Goal: Task Accomplishment & Management: Complete application form

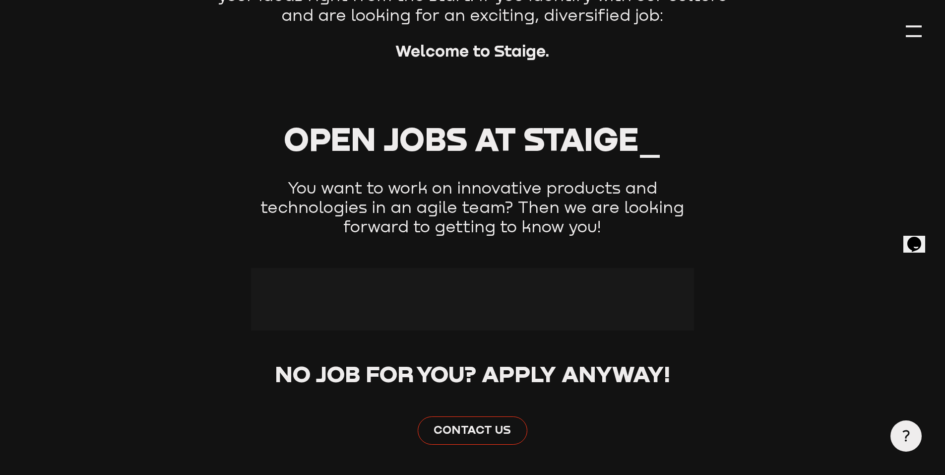
scroll to position [265, 0]
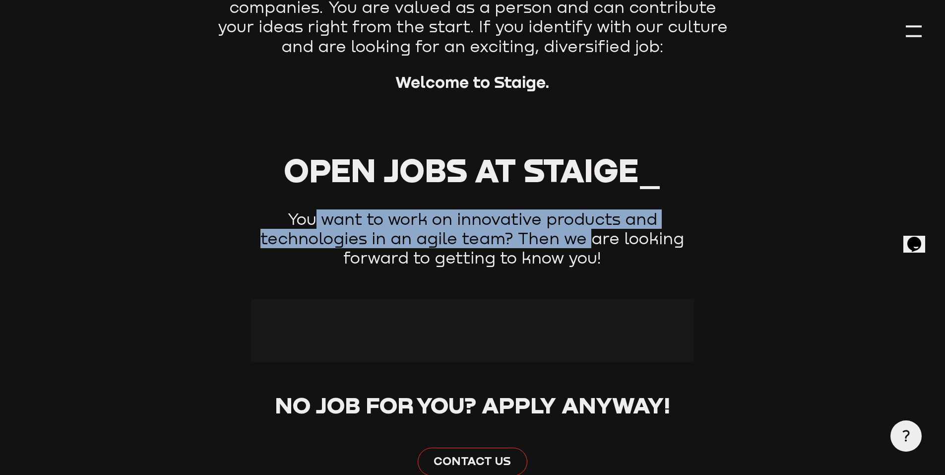
drag, startPoint x: 314, startPoint y: 220, endPoint x: 574, endPoint y: 248, distance: 261.5
click at [595, 236] on p "You want to work on innovative products and technologies in an agile team? Then…" at bounding box center [472, 238] width 443 height 59
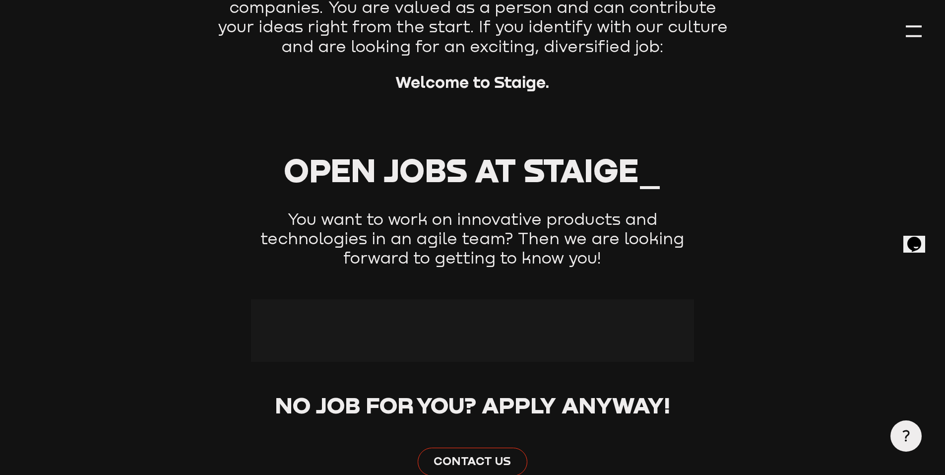
click at [564, 258] on p "You want to work on innovative products and technologies in an agile team? Then…" at bounding box center [472, 238] width 443 height 59
click at [462, 339] on div at bounding box center [472, 330] width 443 height 63
drag, startPoint x: 515, startPoint y: 259, endPoint x: 655, endPoint y: 183, distance: 159.2
click at [518, 258] on p "You want to work on innovative products and technologies in an agile team? Then…" at bounding box center [472, 238] width 443 height 59
click at [655, 183] on span "at Staige_" at bounding box center [568, 169] width 187 height 39
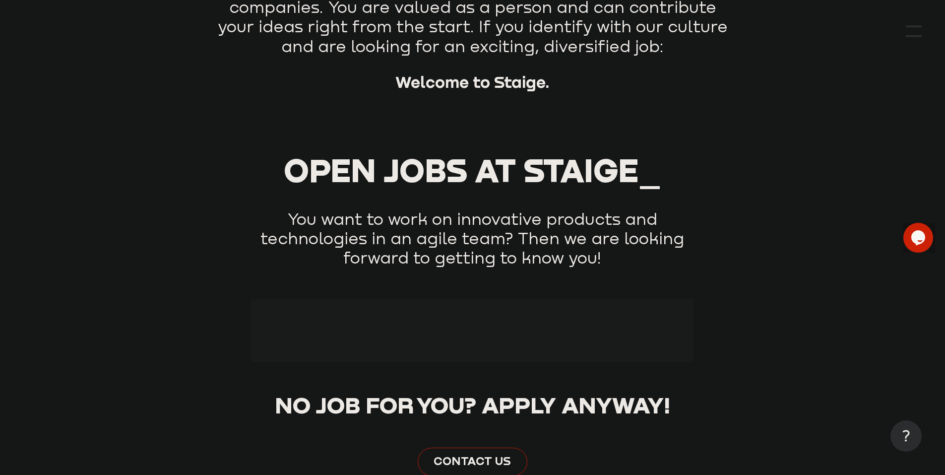
click at [388, 232] on p "You want to work on innovative products and technologies in an agile team? Then…" at bounding box center [472, 238] width 443 height 59
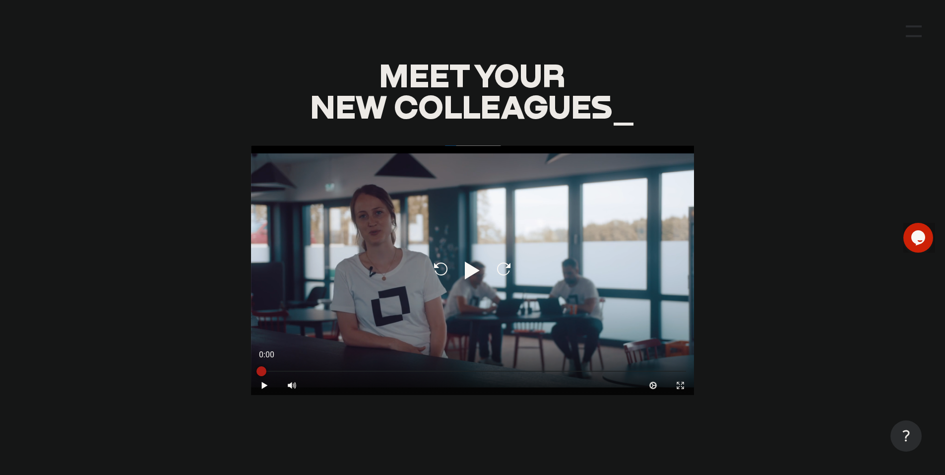
scroll to position [761, 0]
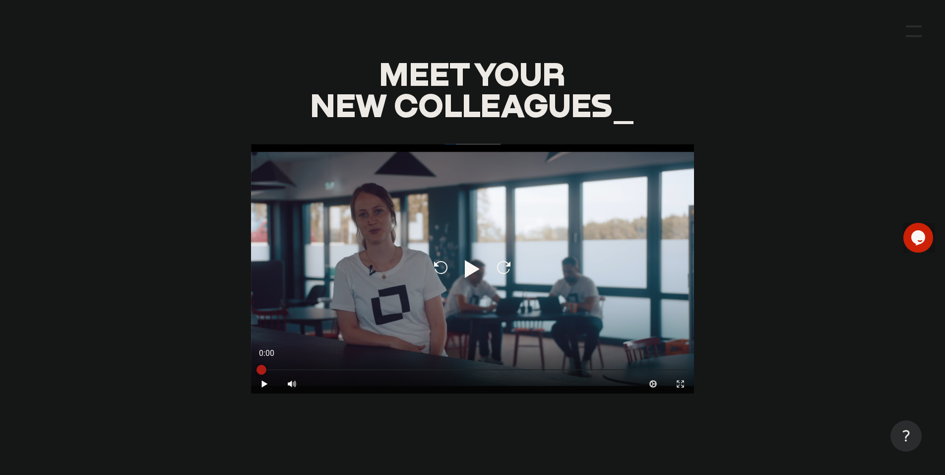
click at [474, 270] on icon at bounding box center [472, 269] width 15 height 18
type input "0.8"
drag, startPoint x: 263, startPoint y: 386, endPoint x: 147, endPoint y: 312, distance: 137.7
click at [263, 386] on icon at bounding box center [265, 384] width 4 height 6
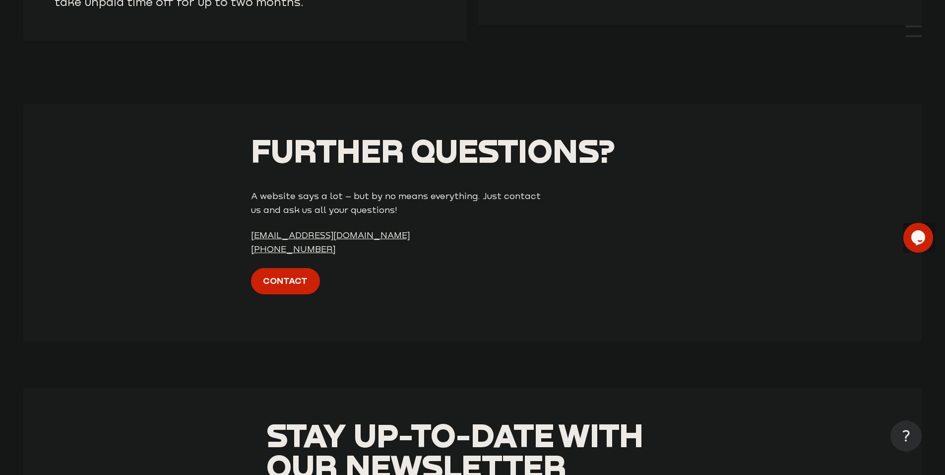
scroll to position [2728, 0]
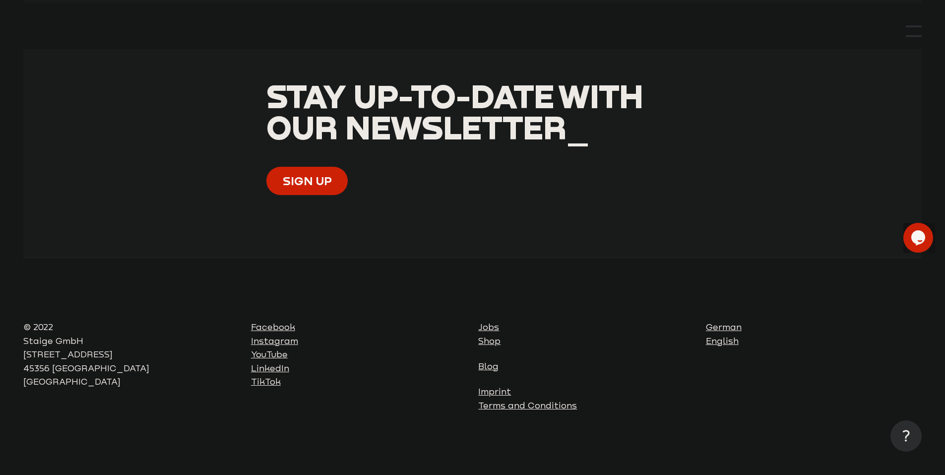
click at [353, 306] on footer "© 2022 Staige GmbH [STREET_ADDRESS] Facebook Instagram YouTube LinkedIn TikTok …" at bounding box center [472, 366] width 898 height 217
click at [492, 327] on link "Jobs" at bounding box center [488, 327] width 21 height 10
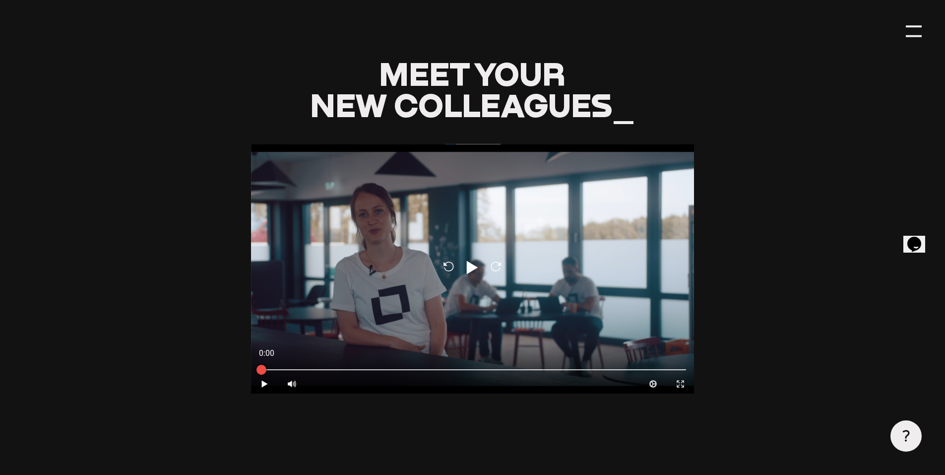
scroll to position [430, 0]
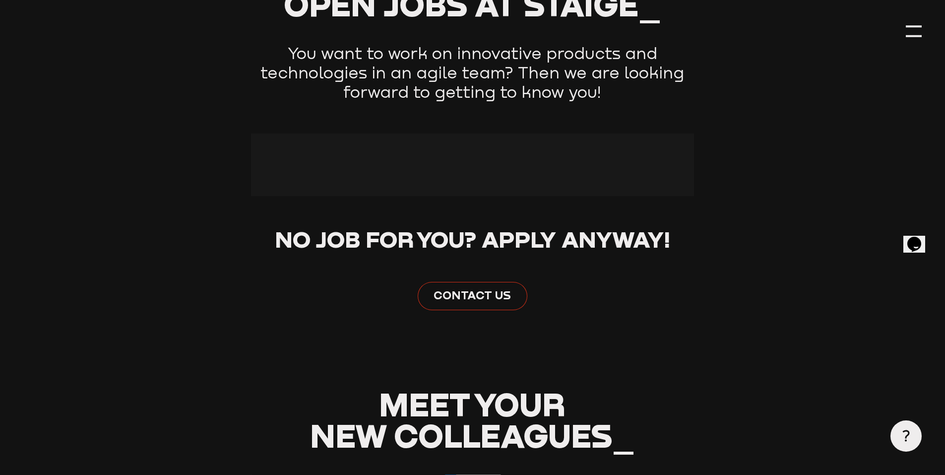
click at [465, 303] on span "Contact us" at bounding box center [472, 295] width 77 height 16
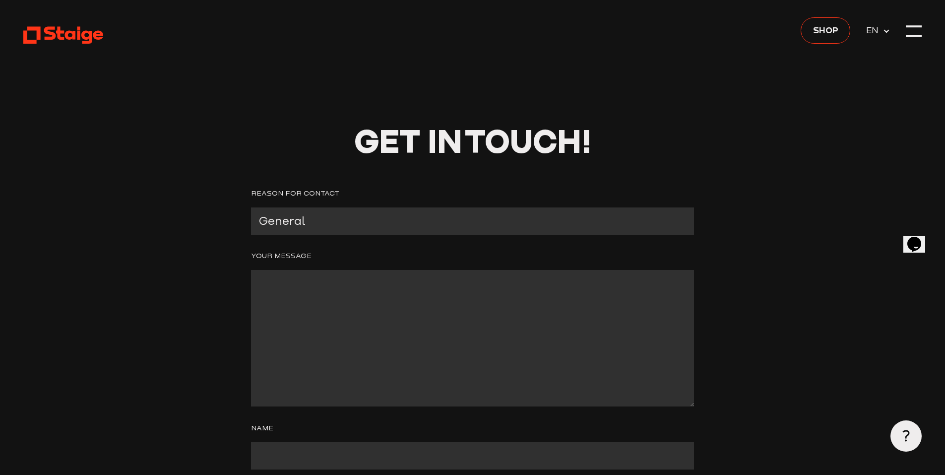
click at [331, 225] on select "General Press Products Career Support" at bounding box center [472, 220] width 443 height 27
select select "Career"
click at [251, 207] on select "General Press Products Career Support" at bounding box center [472, 220] width 443 height 27
click at [329, 283] on textarea "Contact form" at bounding box center [472, 338] width 443 height 137
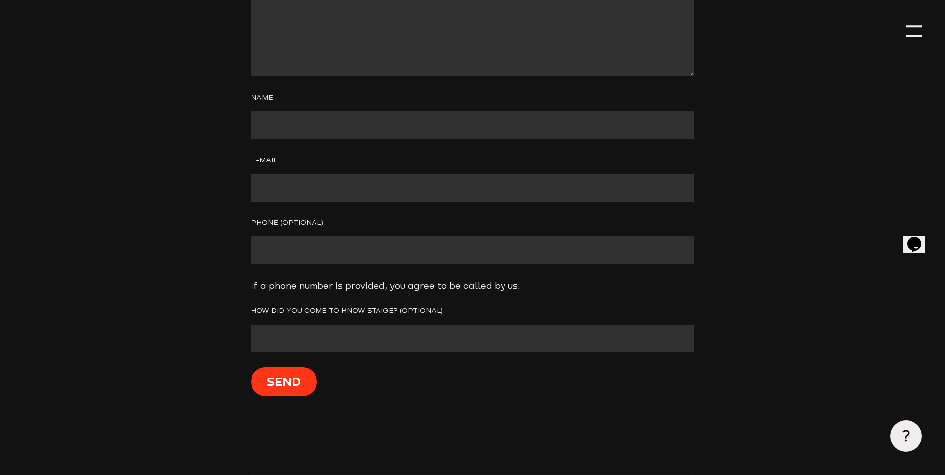
scroll to position [331, 0]
click at [320, 339] on select "--- Facebook Instagram Google Linkedin E-Mail From another club Other" at bounding box center [472, 337] width 443 height 27
click at [251, 326] on select "--- Facebook Instagram Google Linkedin E-Mail From another club Other" at bounding box center [472, 337] width 443 height 27
click at [329, 342] on select "--- Facebook Instagram Google Linkedin E-Mail From another club Other" at bounding box center [472, 337] width 443 height 27
click at [251, 326] on select "--- Facebook Instagram Google Linkedin E-Mail From another club Other" at bounding box center [472, 337] width 443 height 27
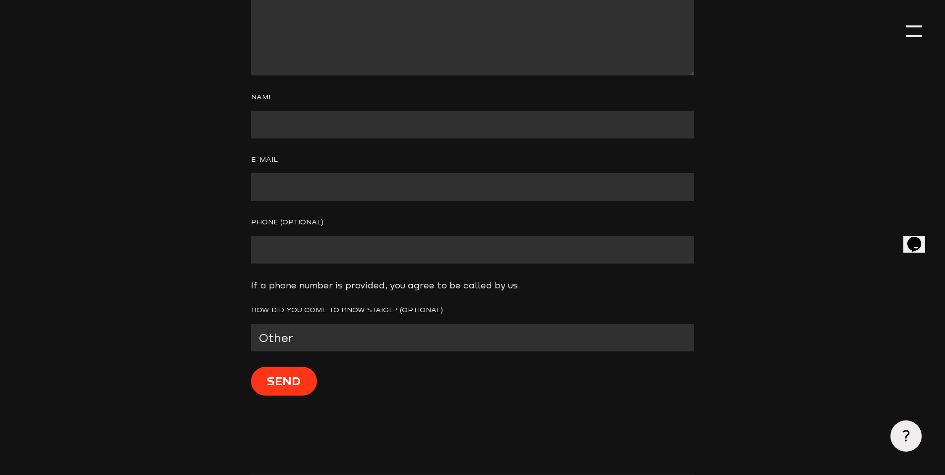
click at [307, 344] on select "--- Facebook Instagram Google Linkedin E-Mail From another club Other" at bounding box center [472, 337] width 443 height 27
click at [251, 326] on select "--- Facebook Instagram Google Linkedin E-Mail From another club Other" at bounding box center [472, 337] width 443 height 27
click at [342, 334] on select "--- Facebook Instagram Google Linkedin E-Mail From another club Other" at bounding box center [472, 337] width 443 height 27
click at [151, 282] on header "Get in Touch! Reason for contact General Press Products Career Support Your Mes…" at bounding box center [472, 71] width 898 height 804
click at [298, 337] on select "--- Facebook Instagram Google Linkedin E-Mail From another club Other" at bounding box center [472, 337] width 443 height 27
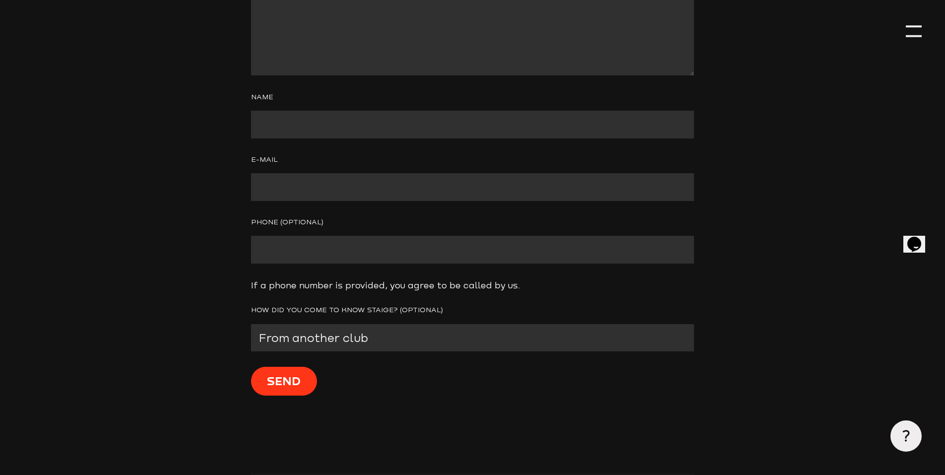
click at [251, 326] on select "--- Facebook Instagram Google Linkedin E-Mail From another club Other" at bounding box center [472, 337] width 443 height 27
click at [322, 343] on select "--- Facebook Instagram Google Linkedin E-Mail From another club Other" at bounding box center [472, 337] width 443 height 27
select select "Linkedin"
click at [251, 326] on select "--- Facebook Instagram Google Linkedin E-Mail From another club Other" at bounding box center [472, 337] width 443 height 27
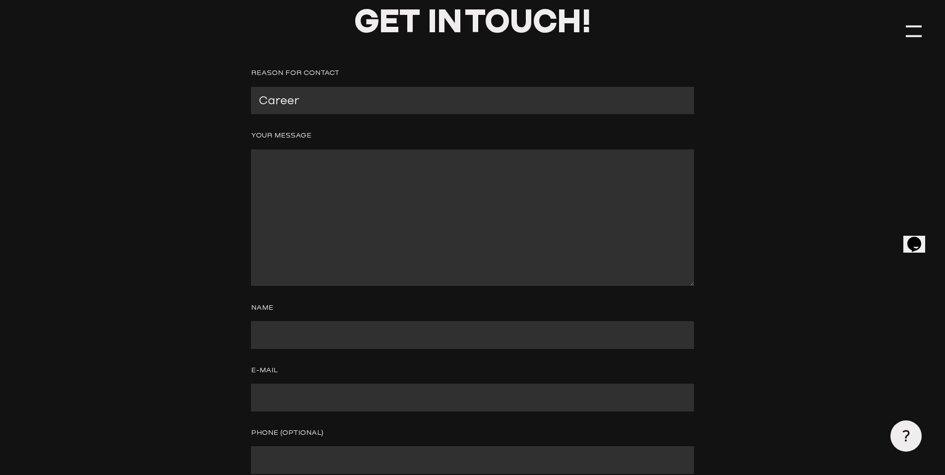
scroll to position [99, 0]
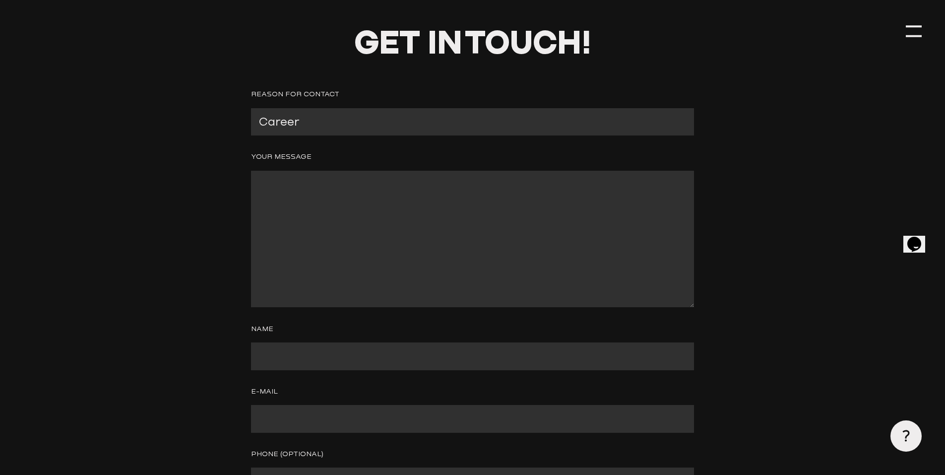
click at [345, 200] on textarea "Contact form" at bounding box center [472, 239] width 443 height 137
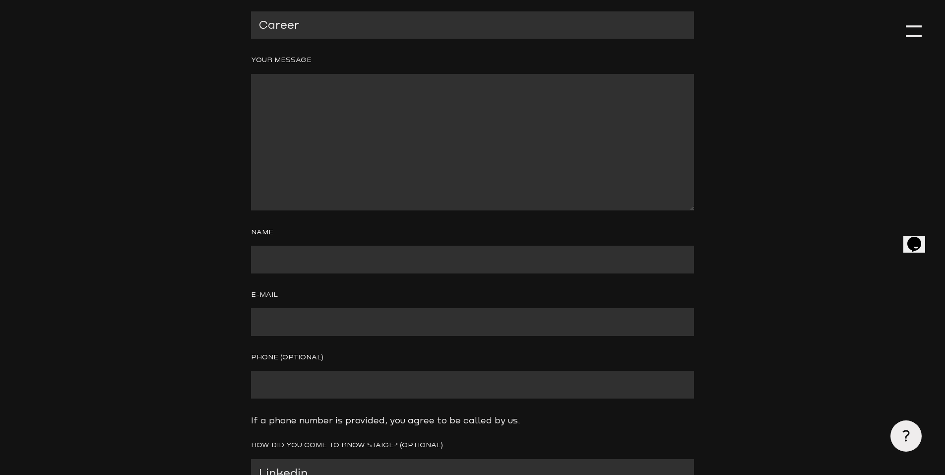
scroll to position [0, 0]
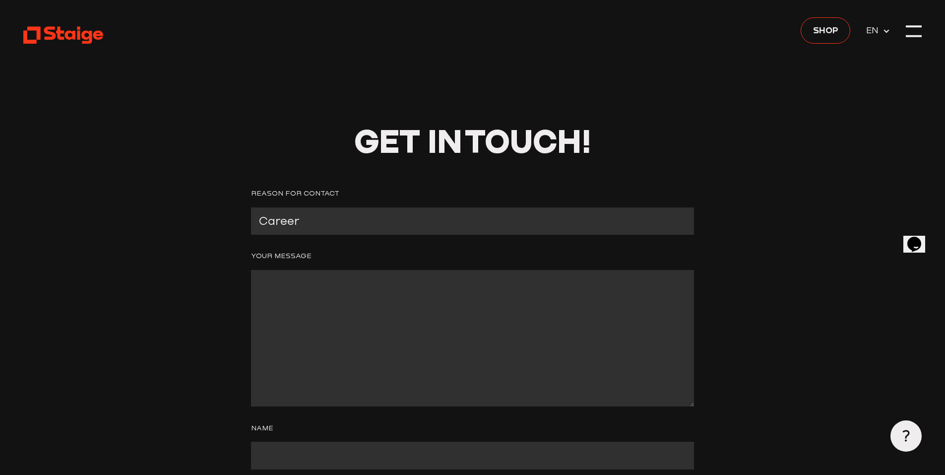
click at [310, 299] on textarea "Contact form" at bounding box center [472, 338] width 443 height 137
